Goal: Task Accomplishment & Management: Manage account settings

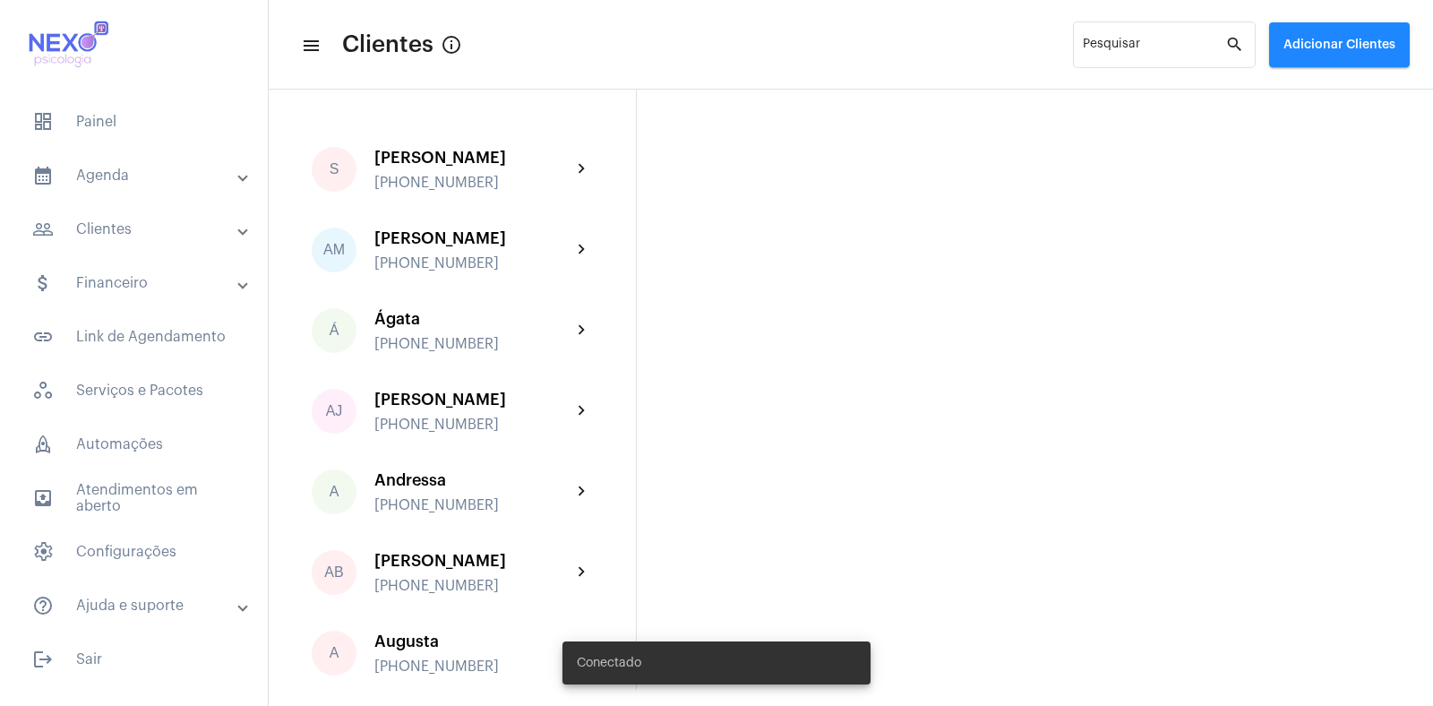
click at [109, 232] on mat-panel-title "people_outline Clientes" at bounding box center [135, 228] width 207 height 21
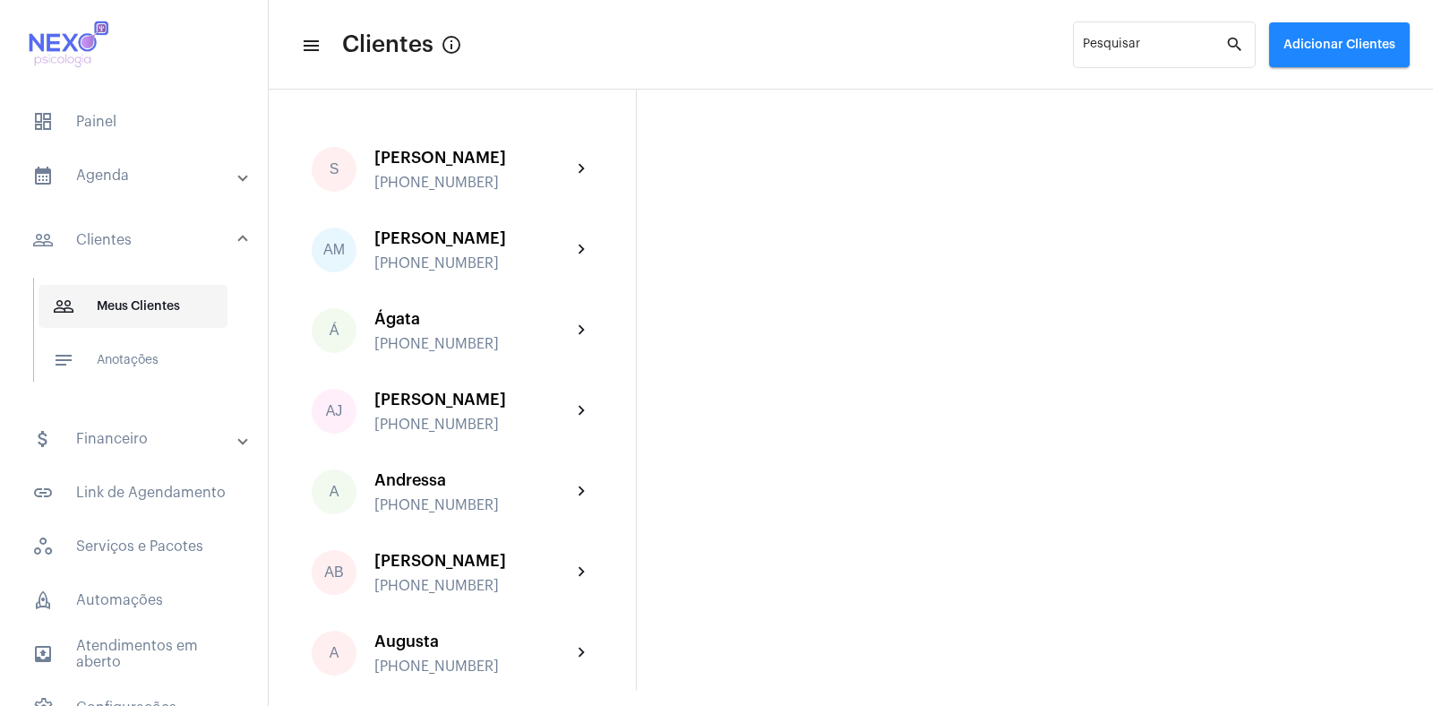
click at [115, 302] on span "people_outline Meus Clientes" at bounding box center [132, 306] width 189 height 43
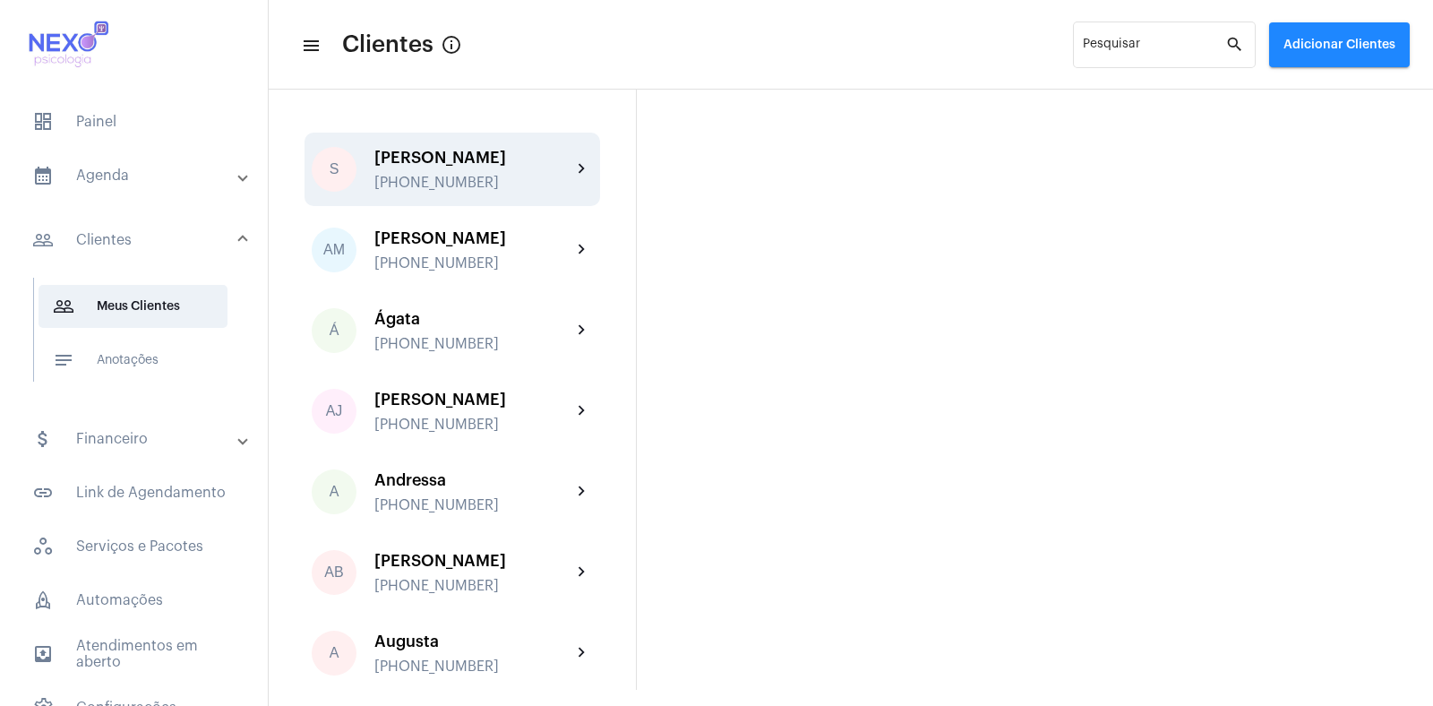
click at [571, 167] on mat-icon "chevron_right" at bounding box center [581, 168] width 21 height 21
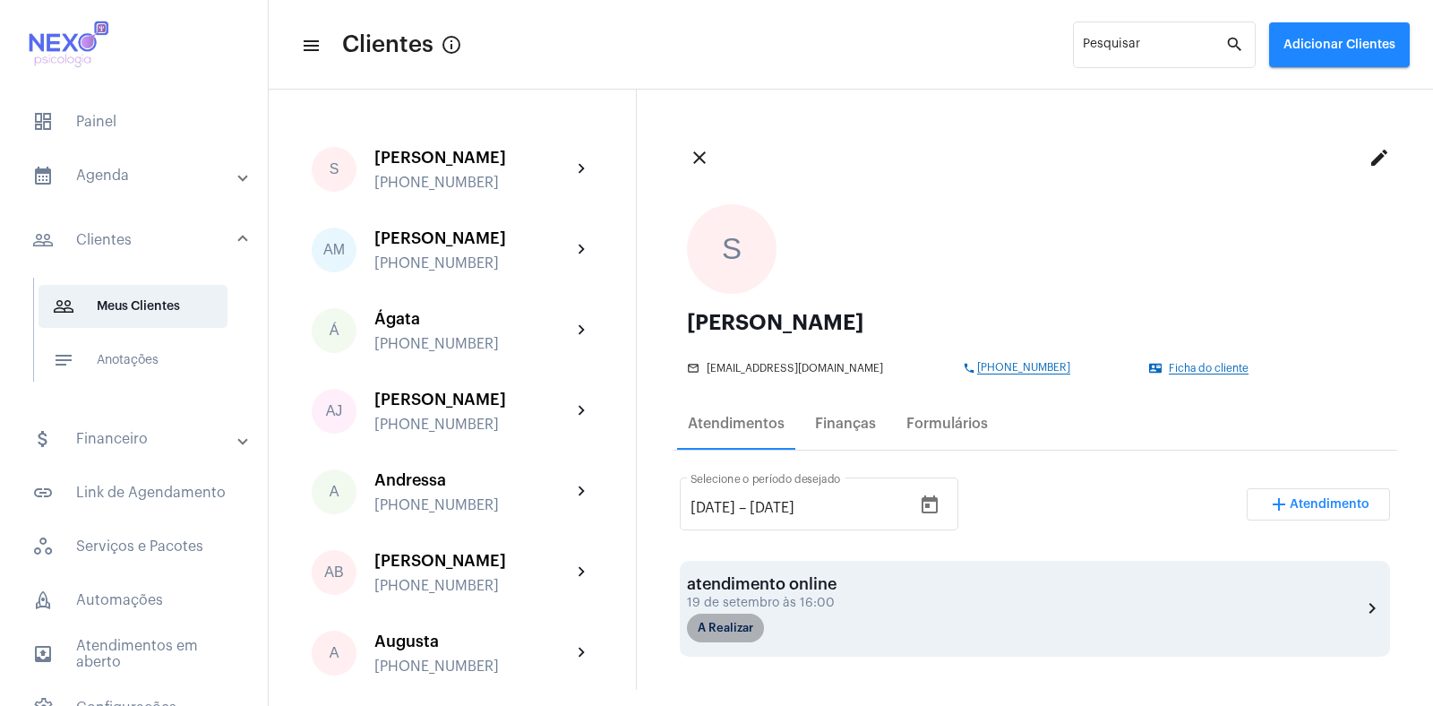
click at [734, 632] on mat-chip "A Realizar" at bounding box center [725, 627] width 77 height 29
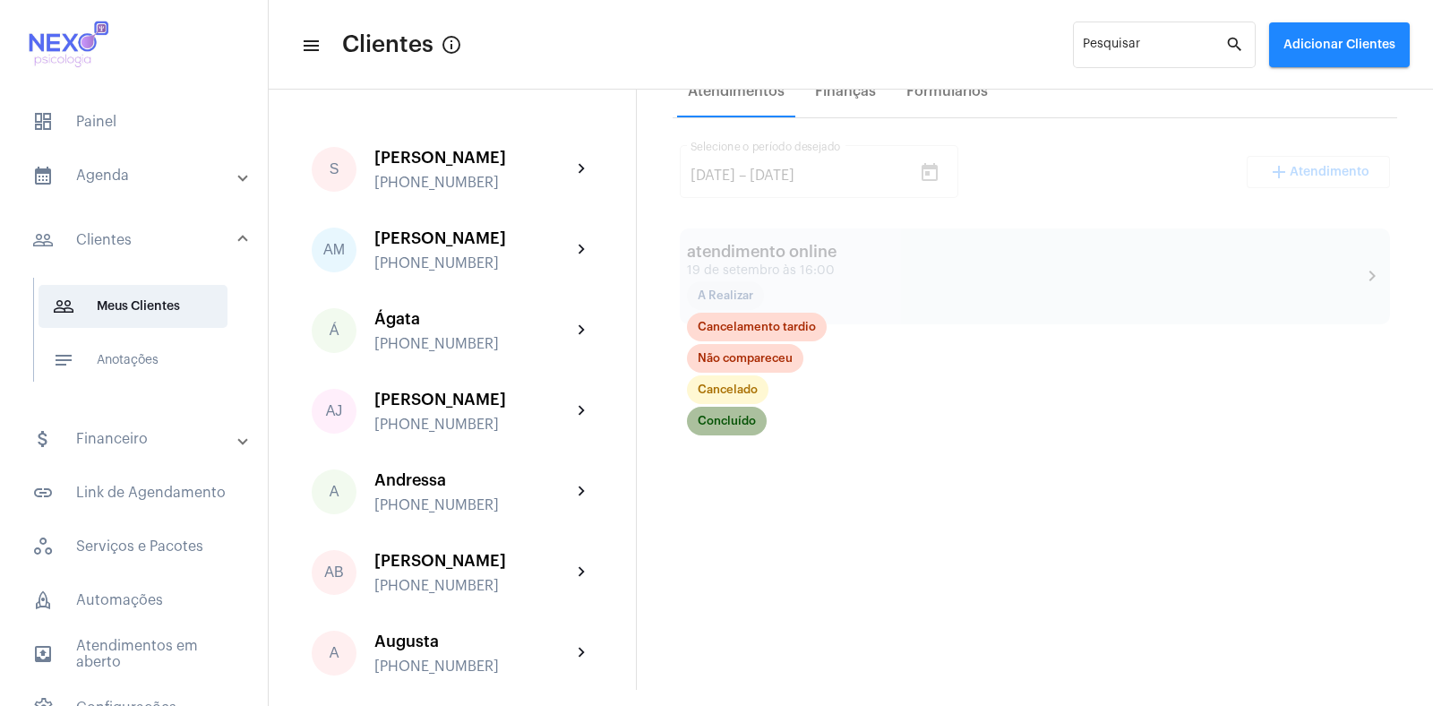
click at [721, 423] on mat-chip "Concluído" at bounding box center [727, 420] width 80 height 29
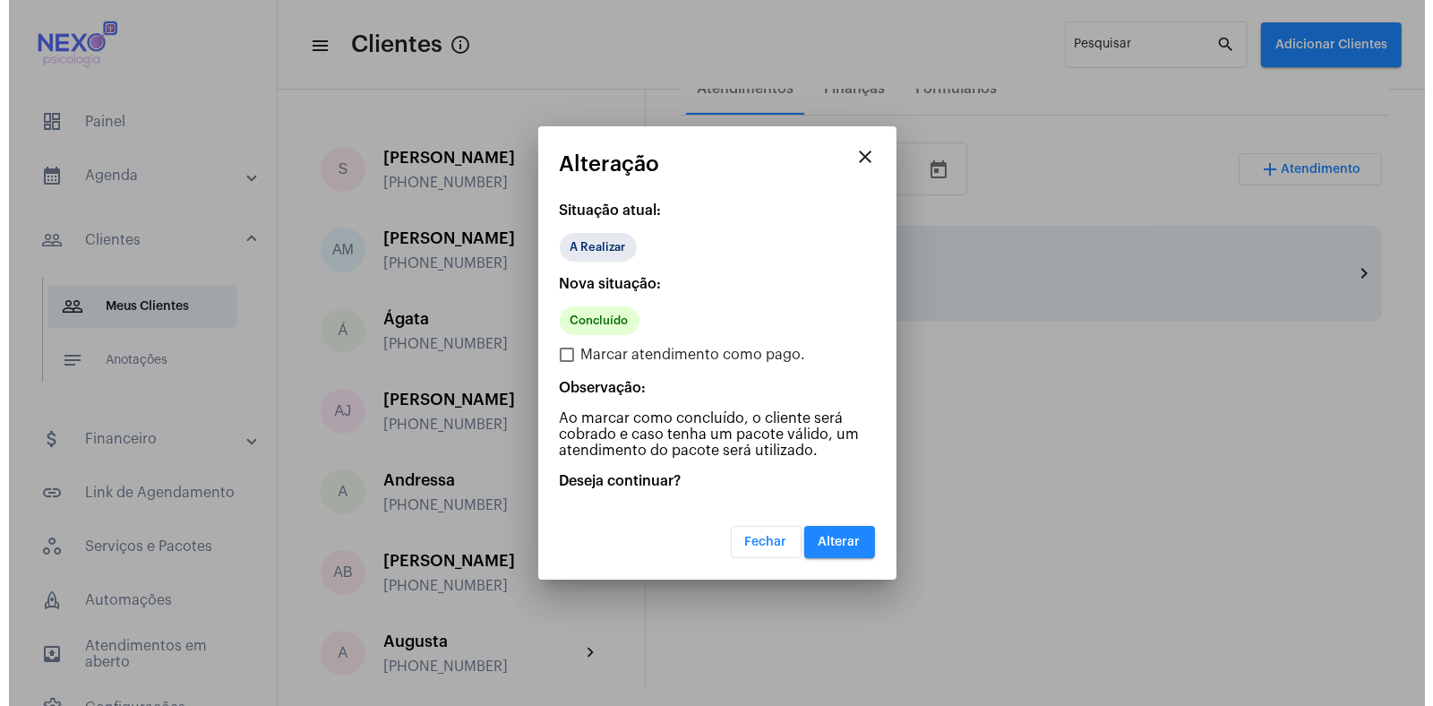
scroll to position [336, 0]
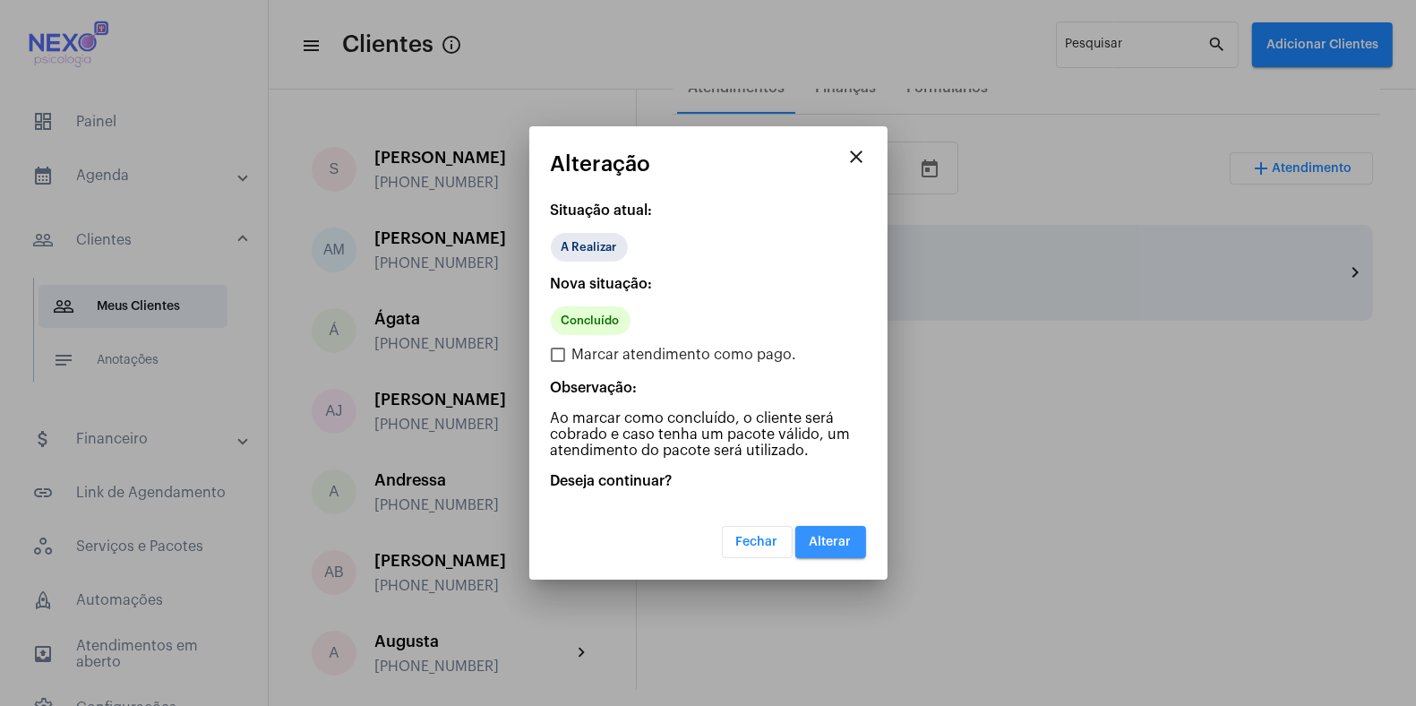
click at [832, 546] on span "Alterar" at bounding box center [830, 541] width 42 height 13
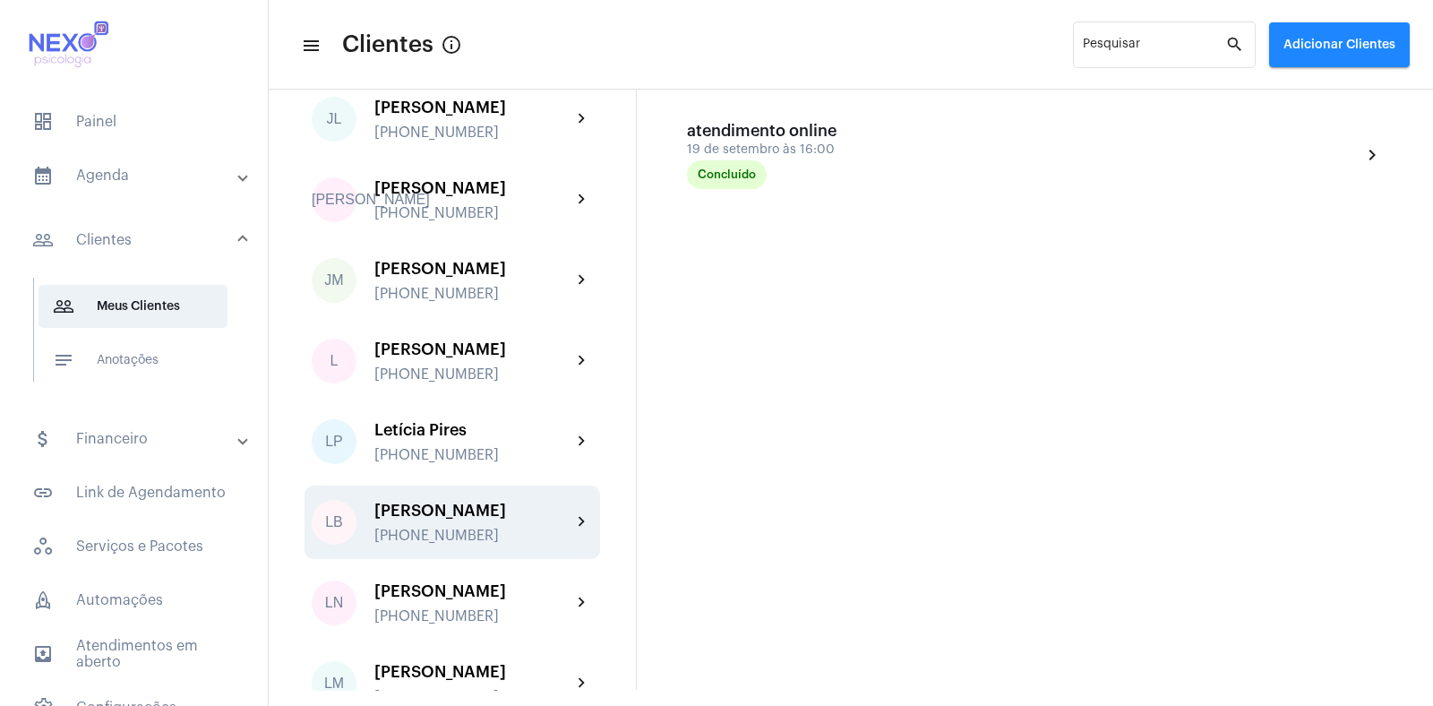
scroll to position [1403, 0]
